Goal: Information Seeking & Learning: Learn about a topic

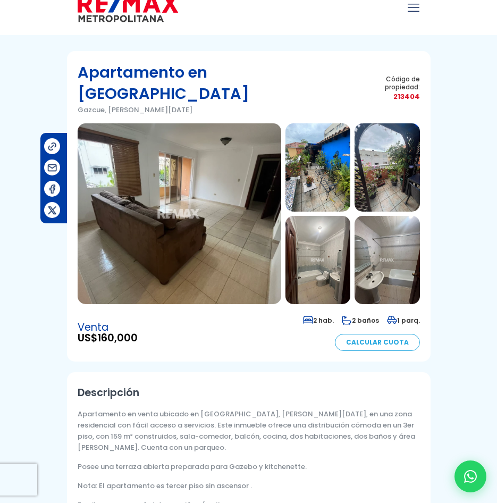
scroll to position [160, 0]
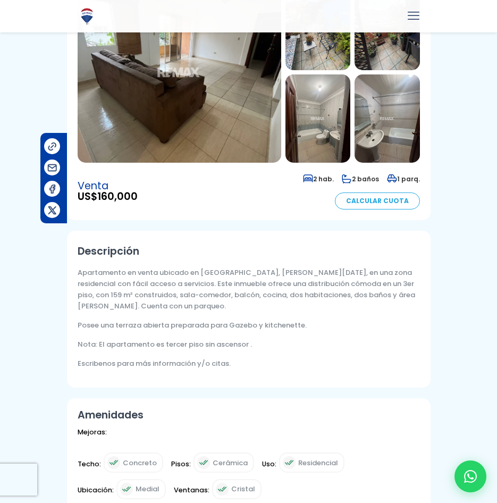
drag, startPoint x: 264, startPoint y: 323, endPoint x: 73, endPoint y: 254, distance: 202.3
click at [73, 254] on div "Descripción Apartamento en venta ubicado en [GEOGRAPHIC_DATA], [PERSON_NAME][DA…" at bounding box center [249, 309] width 364 height 157
copy div "Apartamento en venta ubicado en [GEOGRAPHIC_DATA], [PERSON_NAME][DATE], en una …"
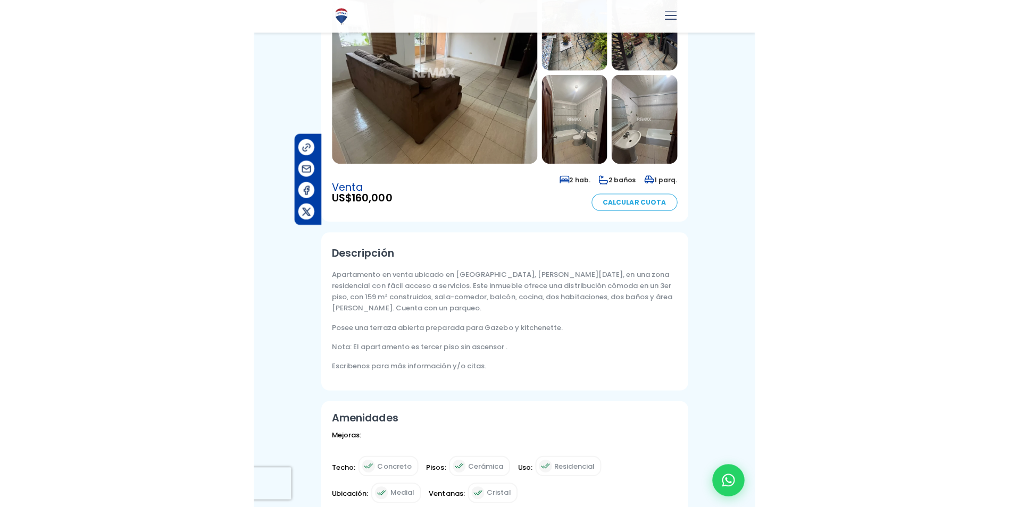
scroll to position [0, 0]
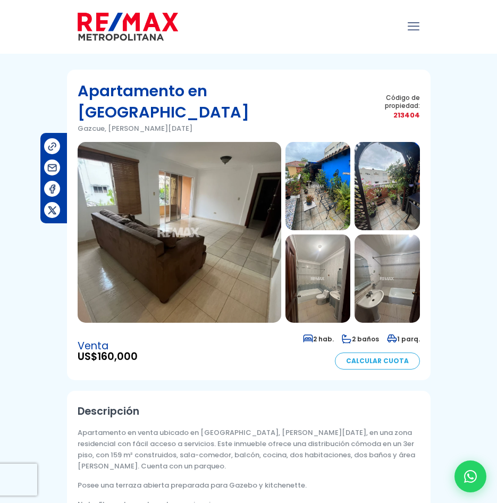
click at [182, 204] on img at bounding box center [180, 232] width 204 height 181
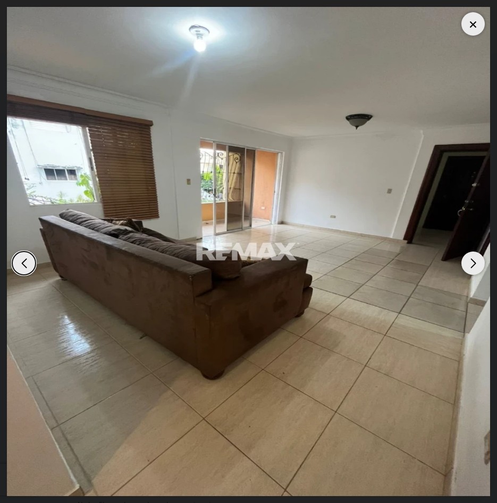
click at [474, 258] on div "Next slide" at bounding box center [473, 262] width 23 height 23
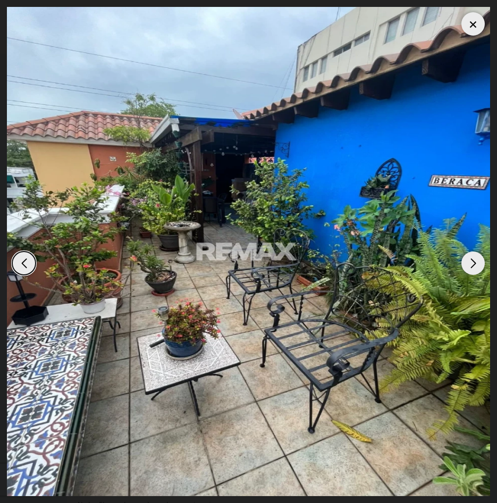
click at [475, 261] on div "Next slide" at bounding box center [473, 262] width 23 height 23
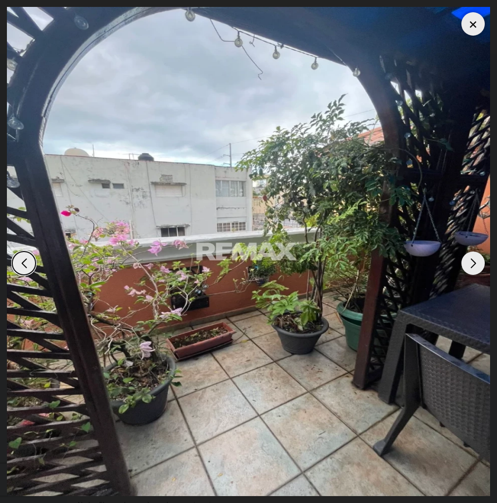
click at [472, 257] on div "Next slide" at bounding box center [473, 262] width 23 height 23
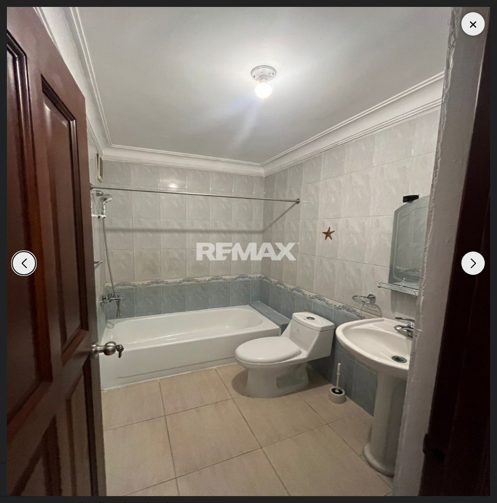
click at [467, 260] on div "Next slide" at bounding box center [473, 262] width 23 height 23
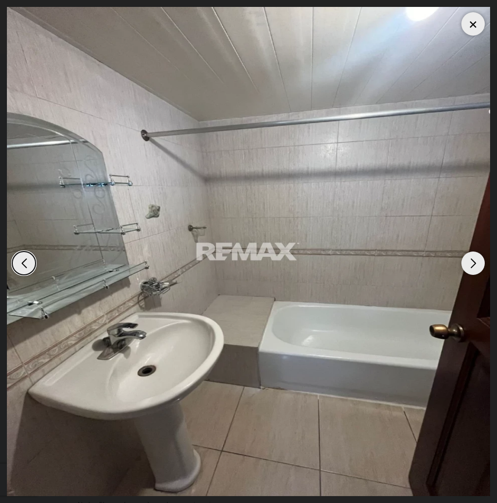
click at [472, 265] on div "Next slide" at bounding box center [473, 262] width 23 height 23
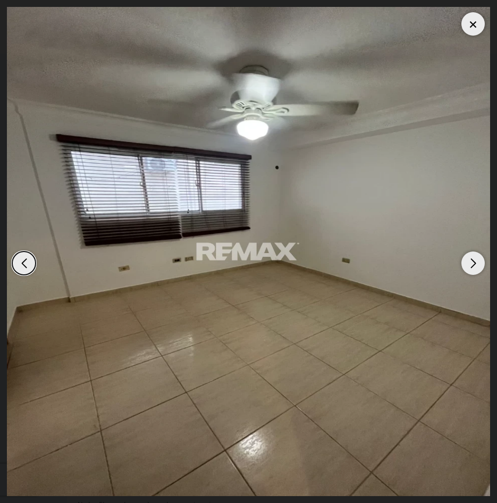
click at [479, 257] on div "Next slide" at bounding box center [473, 262] width 23 height 23
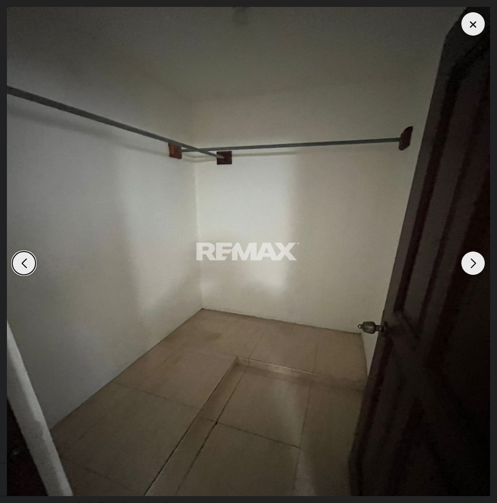
click at [463, 254] on img "7 / 10" at bounding box center [248, 251] width 483 height 489
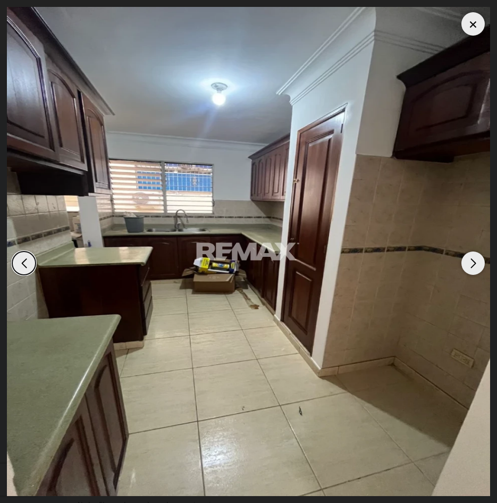
click at [480, 259] on div "Next slide" at bounding box center [473, 262] width 23 height 23
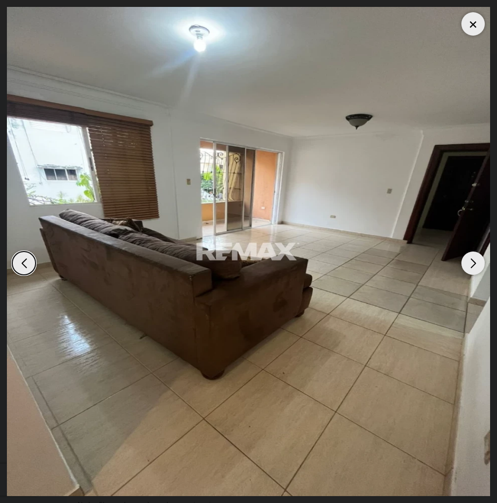
click at [469, 263] on div "Next slide" at bounding box center [473, 262] width 23 height 23
